Goal: Use online tool/utility

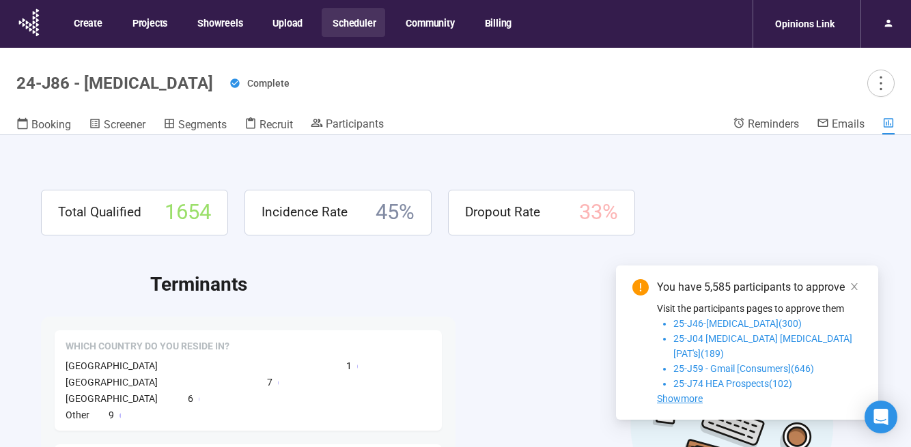
click at [336, 20] on button "Scheduler" at bounding box center [353, 22] width 63 height 29
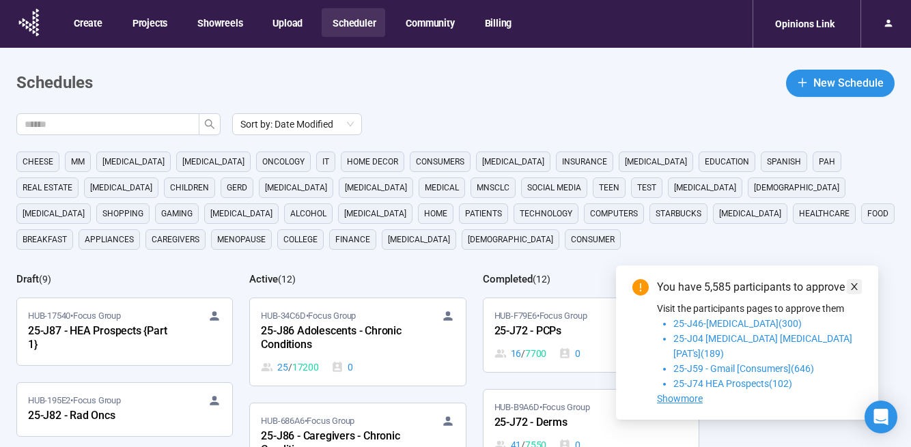
click at [850, 291] on icon "close" at bounding box center [854, 287] width 10 height 10
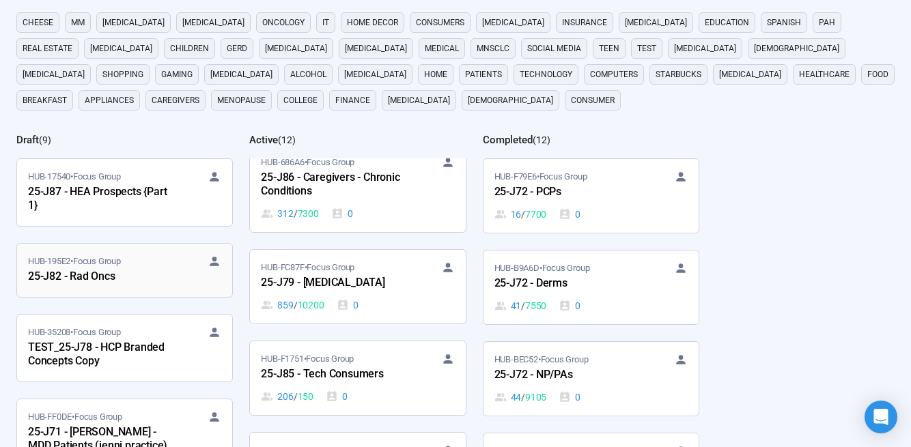
scroll to position [1, 0]
click at [122, 190] on div "25-J87 - HEA Prospects {Part 1}" at bounding box center [103, 198] width 150 height 31
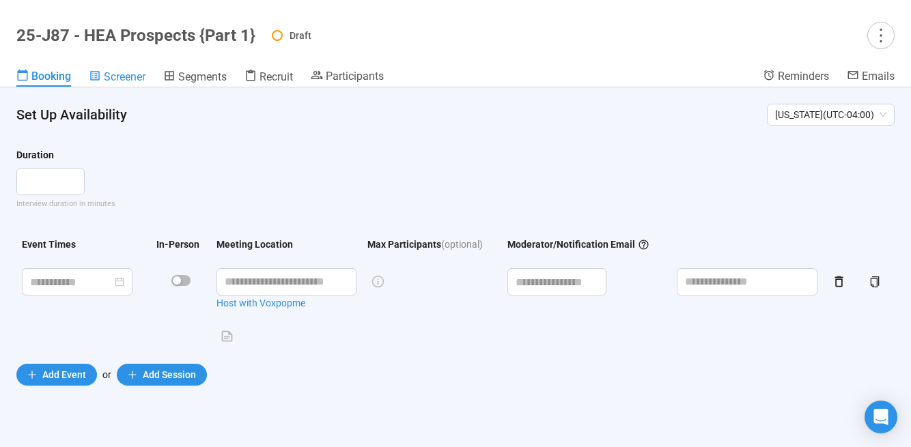
click at [130, 72] on span "Screener" at bounding box center [125, 76] width 42 height 13
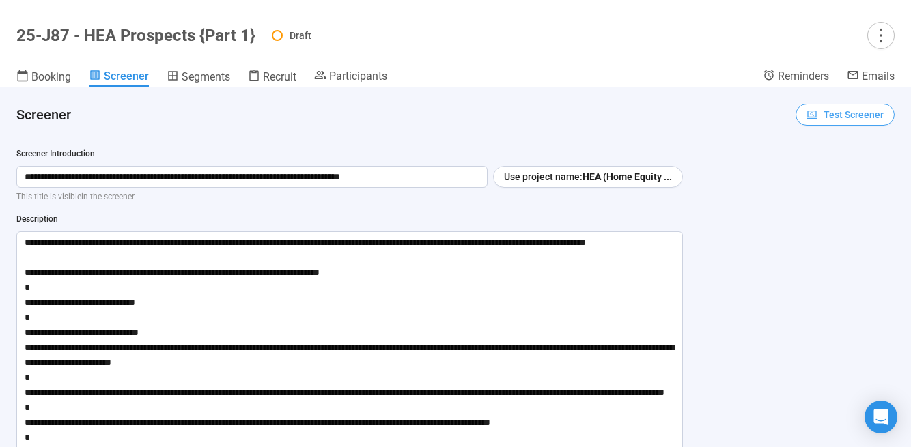
click at [845, 113] on span "Test Screener" at bounding box center [853, 114] width 60 height 15
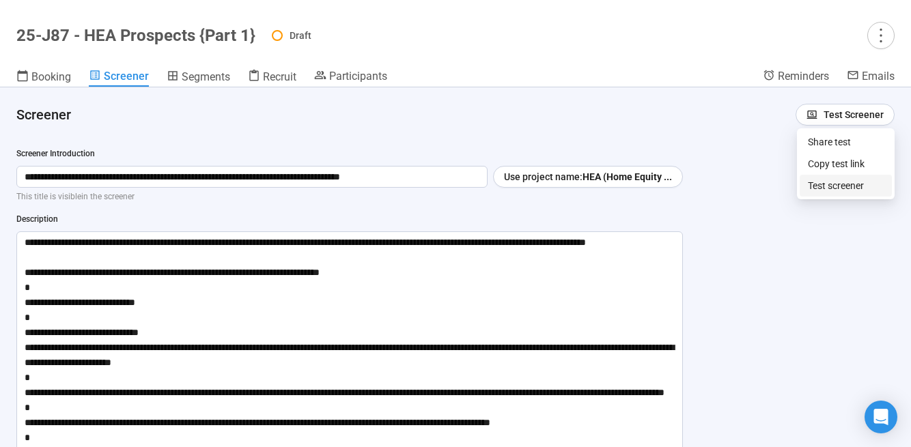
click at [823, 180] on link "Test screener" at bounding box center [836, 185] width 56 height 11
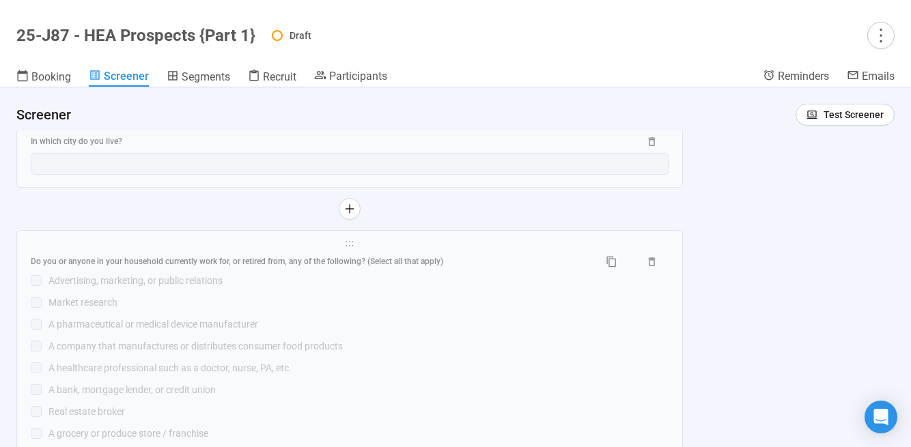
scroll to position [2114, 0]
